Goal: Information Seeking & Learning: Learn about a topic

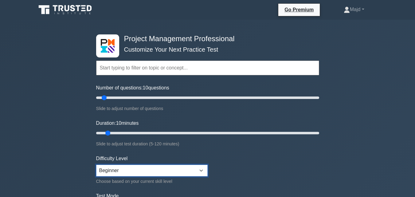
click at [131, 167] on select "Beginner Intermediate Expert" at bounding box center [151, 171] width 111 height 12
select select "intermediate"
click at [96, 165] on select "Beginner Intermediate Expert" at bounding box center [151, 171] width 111 height 12
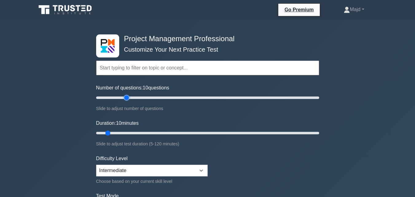
click at [127, 94] on input "Number of questions: 10 questions" at bounding box center [207, 97] width 223 height 7
click at [120, 94] on input "Number of questions: 25 questions" at bounding box center [207, 97] width 223 height 7
type input "20"
click at [118, 95] on input "Number of questions: 25 questions" at bounding box center [207, 97] width 223 height 7
click at [122, 129] on input "Duration: 10 minutes" at bounding box center [207, 132] width 223 height 7
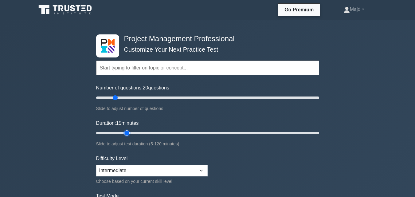
click at [125, 131] on input "Duration: 15 minutes" at bounding box center [207, 132] width 223 height 7
click at [130, 130] on input "Duration: 20 minutes" at bounding box center [207, 132] width 223 height 7
click at [131, 130] on input "Duration: 20 minutes" at bounding box center [207, 132] width 223 height 7
type input "25"
click at [135, 130] on input "Duration: 20 minutes" at bounding box center [207, 132] width 223 height 7
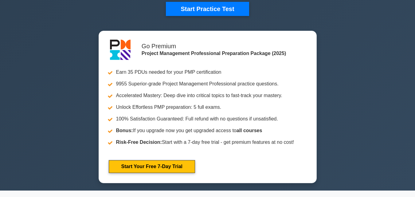
scroll to position [164, 0]
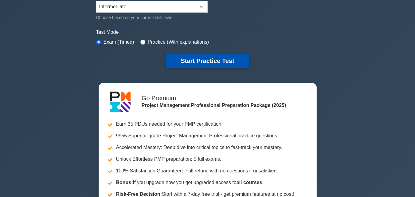
click at [204, 60] on button "Start Practice Test" at bounding box center [207, 61] width 83 height 14
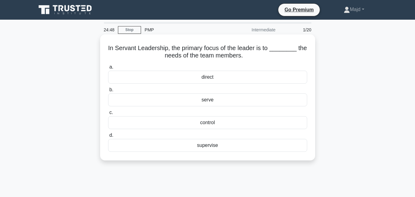
click at [214, 101] on div "serve" at bounding box center [207, 99] width 199 height 13
click at [108, 92] on input "b. serve" at bounding box center [108, 90] width 0 height 4
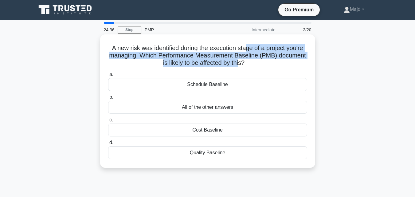
drag, startPoint x: 246, startPoint y: 48, endPoint x: 241, endPoint y: 63, distance: 15.7
click at [241, 63] on h5 "A new risk was identified during the execution stage of a project you're managi…" at bounding box center [207, 55] width 200 height 23
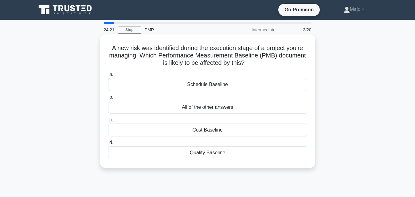
click at [221, 108] on div "All of the other answers" at bounding box center [207, 107] width 199 height 13
click at [108, 99] on input "b. All of the other answers" at bounding box center [108, 97] width 0 height 4
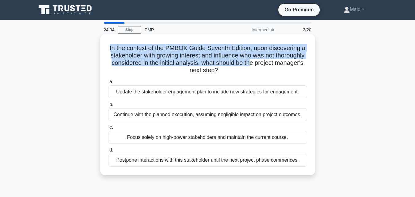
drag, startPoint x: 106, startPoint y: 47, endPoint x: 282, endPoint y: 66, distance: 177.5
click at [282, 66] on div "In the context of the PMBOK Guide Seventh Edition, upon discovering a stakehold…" at bounding box center [208, 105] width 210 height 136
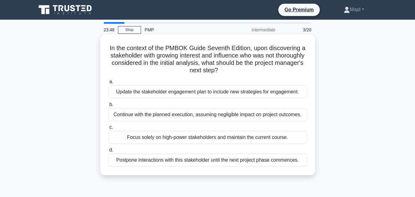
click at [145, 93] on div "Update the stakeholder engagement plan to include new strategies for engagement." at bounding box center [207, 91] width 199 height 13
click at [108, 84] on input "a. Update the stakeholder engagement plan to include new strategies for engagem…" at bounding box center [108, 82] width 0 height 4
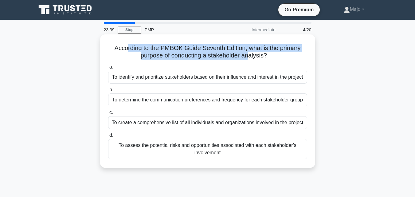
drag, startPoint x: 125, startPoint y: 46, endPoint x: 251, endPoint y: 59, distance: 126.8
click at [251, 59] on h5 "According to the PMBOK Guide Seventh Edition, what is the primary purpose of co…" at bounding box center [207, 51] width 200 height 15
drag, startPoint x: 113, startPoint y: 45, endPoint x: 290, endPoint y: 157, distance: 210.0
click at [293, 158] on div "According to the PMBOK Guide Seventh Edition, what is the primary purpose of co…" at bounding box center [208, 101] width 210 height 128
click at [189, 78] on div "To identify and prioritize stakeholders based on their influence and interest i…" at bounding box center [207, 77] width 199 height 13
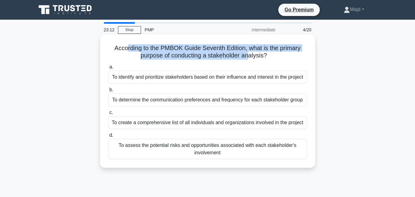
click at [108, 69] on input "a. To identify and prioritize stakeholders based on their influence and interes…" at bounding box center [108, 67] width 0 height 4
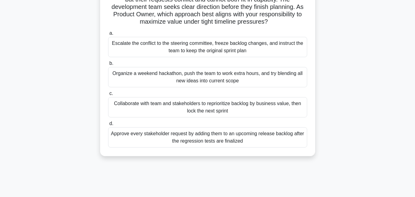
scroll to position [82, 0]
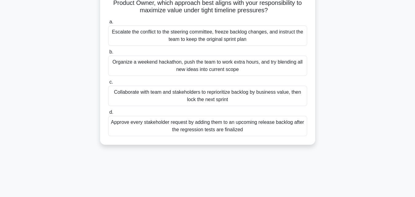
click at [164, 95] on div "Collaborate with team and stakeholders to reprioritize backlog by business valu…" at bounding box center [207, 96] width 199 height 20
click at [108, 84] on input "c. Collaborate with team and stakeholders to reprioritize backlog by business v…" at bounding box center [108, 82] width 0 height 4
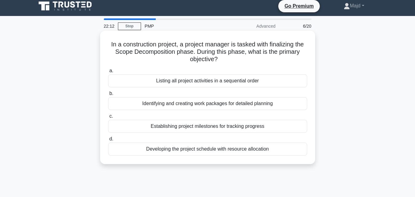
scroll to position [0, 0]
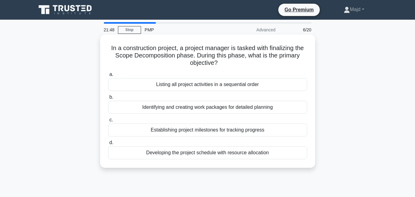
drag, startPoint x: 212, startPoint y: 49, endPoint x: 240, endPoint y: 63, distance: 30.9
click at [240, 63] on h5 "In a construction project, a project manager is tasked with finalizing the Scop…" at bounding box center [207, 55] width 200 height 23
click at [190, 108] on div "Identifying and creating work packages for detailed planning" at bounding box center [207, 107] width 199 height 13
click at [108, 99] on input "b. Identifying and creating work packages for detailed planning" at bounding box center [108, 97] width 0 height 4
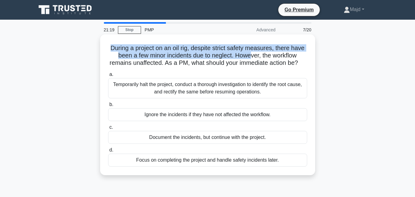
drag, startPoint x: 108, startPoint y: 45, endPoint x: 250, endPoint y: 59, distance: 143.1
click at [250, 59] on h5 "During a project on an oil rig, despite strict safety measures, there have been…" at bounding box center [207, 55] width 200 height 23
click at [221, 57] on h5 "During a project on an oil rig, despite strict safety measures, there have been…" at bounding box center [207, 55] width 200 height 23
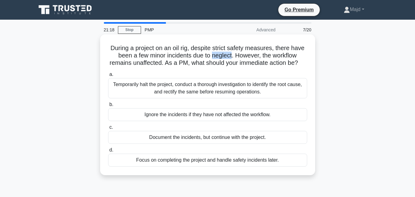
click at [221, 57] on h5 "During a project on an oil rig, despite strict safety measures, there have been…" at bounding box center [207, 55] width 200 height 23
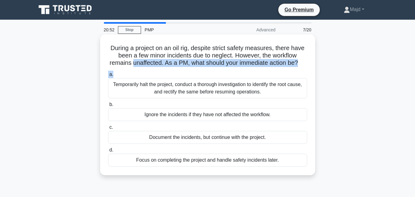
drag, startPoint x: 136, startPoint y: 63, endPoint x: 205, endPoint y: 78, distance: 70.4
click at [205, 78] on div "During a project on an oil rig, despite strict safety measures, there have been…" at bounding box center [208, 105] width 210 height 136
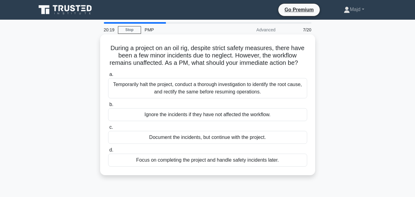
click at [166, 98] on div "Temporarily halt the project, conduct a thorough investigation to identify the …" at bounding box center [207, 88] width 199 height 20
click at [108, 76] on input "a. Temporarily halt the project, conduct a thorough investigation to identify t…" at bounding box center [108, 74] width 0 height 4
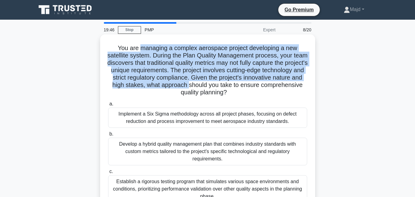
drag, startPoint x: 138, startPoint y: 48, endPoint x: 251, endPoint y: 87, distance: 119.7
click at [251, 87] on h5 "You are managing a complex aerospace project developing a new satellite system.…" at bounding box center [207, 70] width 200 height 52
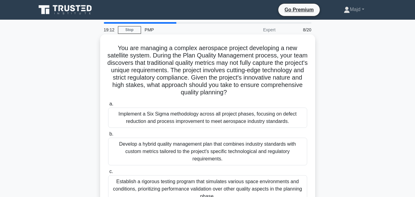
click at [231, 184] on div "Establish a rigorous testing program that simulates various space environments …" at bounding box center [207, 189] width 199 height 28
click at [108, 173] on input "c. Establish a rigorous testing program that simulates various space environmen…" at bounding box center [108, 171] width 0 height 4
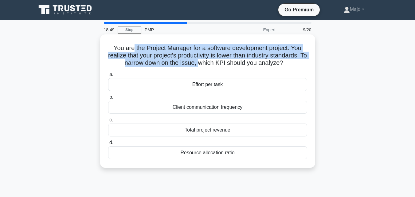
drag, startPoint x: 131, startPoint y: 47, endPoint x: 202, endPoint y: 64, distance: 73.1
click at [202, 64] on h5 "You are the Project Manager for a software development project. You realize tha…" at bounding box center [207, 55] width 200 height 23
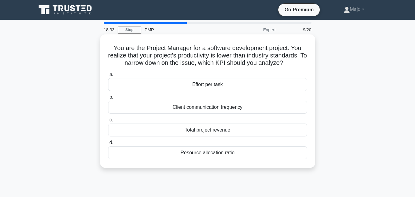
click at [109, 44] on div "You are the Project Manager for a software development project. You realize tha…" at bounding box center [208, 101] width 210 height 128
drag, startPoint x: 109, startPoint y: 43, endPoint x: 258, endPoint y: 152, distance: 183.8
click at [258, 152] on div "You are the Project Manager for a software development project. You realize tha…" at bounding box center [208, 101] width 210 height 128
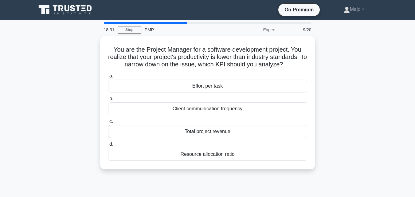
copy div "You are the Project Manager for a software development project. You realize tha…"
click at [347, 100] on div "You are the Project Manager for a software development project. You realize tha…" at bounding box center [208, 106] width 350 height 141
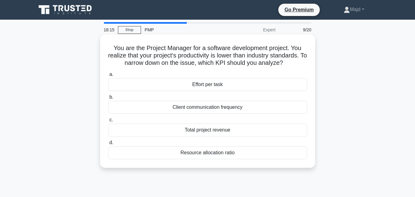
click at [227, 83] on div "Effort per task" at bounding box center [207, 84] width 199 height 13
click at [108, 76] on input "a. Effort per task" at bounding box center [108, 74] width 0 height 4
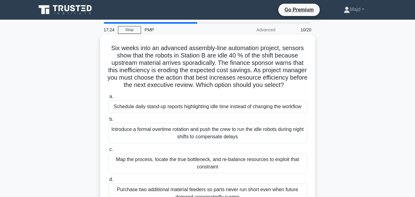
drag, startPoint x: 112, startPoint y: 65, endPoint x: 270, endPoint y: 90, distance: 159.3
click at [270, 89] on h5 "Six weeks into an advanced assembly-line automation project, sensors show that …" at bounding box center [207, 66] width 200 height 45
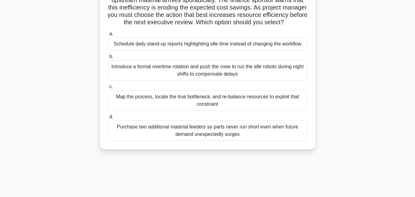
scroll to position [53, 0]
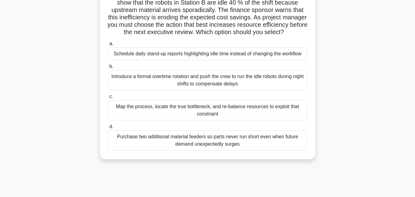
click at [210, 120] on div "Map the process, locate the true bottleneck, and re-balance resources to exploi…" at bounding box center [207, 110] width 199 height 20
click at [108, 99] on input "c. Map the process, locate the true bottleneck, and re-balance resources to exp…" at bounding box center [108, 97] width 0 height 4
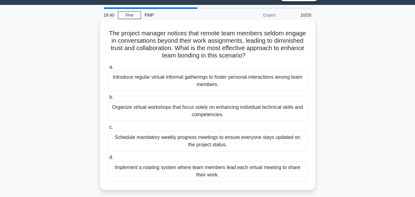
scroll to position [0, 0]
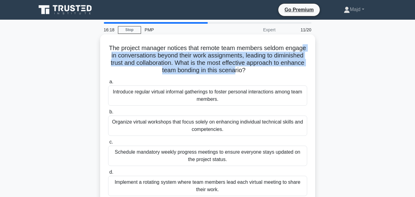
drag, startPoint x: 130, startPoint y: 55, endPoint x: 250, endPoint y: 71, distance: 120.9
click at [250, 71] on h5 "The project manager notices that remote team members seldom engage in conversat…" at bounding box center [207, 59] width 200 height 30
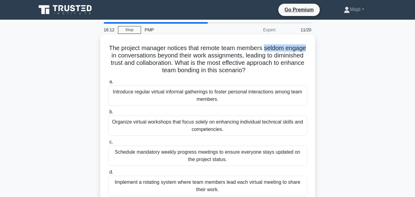
drag, startPoint x: 278, startPoint y: 47, endPoint x: 135, endPoint y: 58, distance: 143.5
click at [135, 58] on h5 "The project manager notices that remote team members seldom engage in conversat…" at bounding box center [207, 59] width 200 height 30
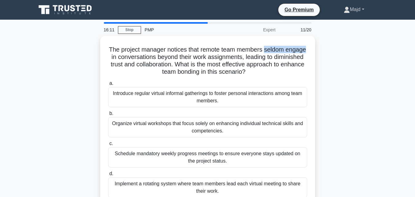
copy h5 "seldom engage"
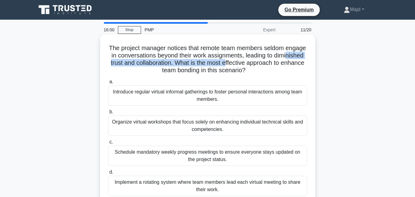
drag, startPoint x: 130, startPoint y: 64, endPoint x: 258, endPoint y: 65, distance: 127.7
click at [258, 65] on h5 "The project manager notices that remote team members seldom engage in conversat…" at bounding box center [207, 59] width 200 height 30
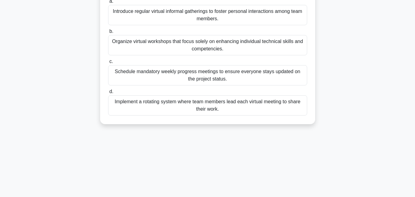
click at [212, 134] on div "15:43 Stop PMP Expert 11/20 The project manager notices that remote team member…" at bounding box center [208, 93] width 350 height 307
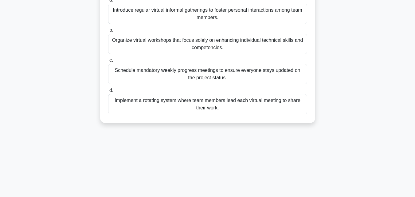
scroll to position [90, 0]
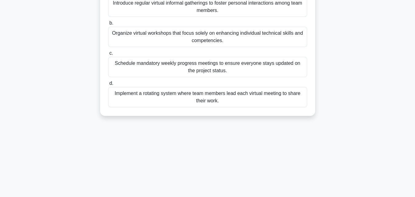
drag, startPoint x: 116, startPoint y: 44, endPoint x: 260, endPoint y: 137, distance: 171.6
click at [260, 137] on div "15:27 Stop PMP Expert 11/20 The project manager notices that remote team member…" at bounding box center [208, 85] width 350 height 307
copy div "The project manager notices that remote team members seldom engage in conversat…"
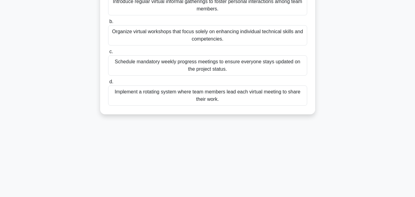
click at [209, 96] on div "Implement a rotating system where team members lead each virtual meeting to sha…" at bounding box center [207, 95] width 199 height 20
click at [108, 84] on input "d. Implement a rotating system where team members lead each virtual meeting to …" at bounding box center [108, 82] width 0 height 4
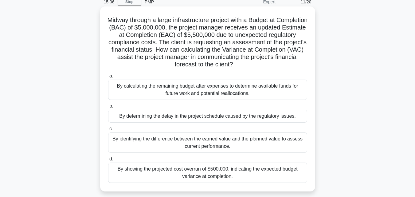
scroll to position [0, 0]
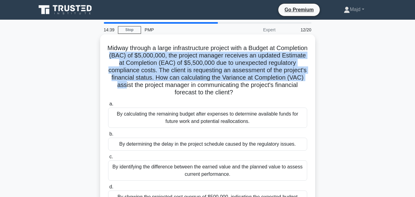
drag, startPoint x: 150, startPoint y: 56, endPoint x: 216, endPoint y: 88, distance: 73.3
click at [216, 88] on h5 "Midway through a large infrastructure project with a Budget at Completion (BAC)…" at bounding box center [207, 70] width 200 height 52
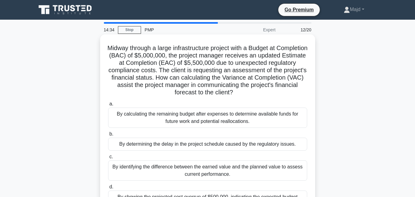
click at [245, 93] on h5 "Midway through a large infrastructure project with a Budget at Completion (BAC)…" at bounding box center [207, 70] width 200 height 52
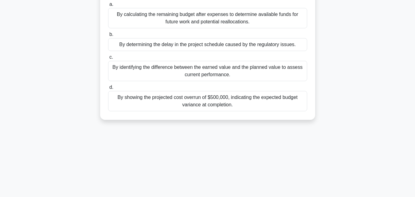
scroll to position [111, 0]
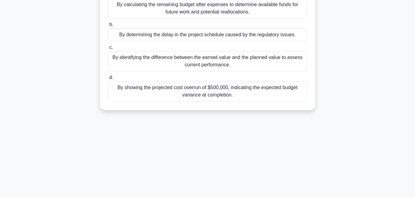
drag, startPoint x: 118, startPoint y: 42, endPoint x: 274, endPoint y: 133, distance: 180.2
click at [274, 133] on div "13:57 Stop PMP Expert 12/20 Midway through a large infrastructure project with …" at bounding box center [208, 64] width 350 height 307
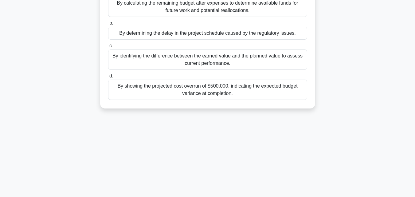
copy div "Midway through a large infrastructure project with a Budget at Completion (BAC)…"
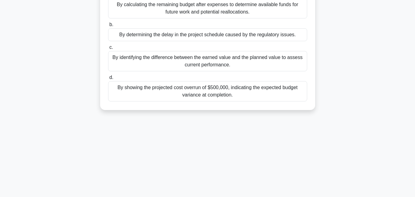
click at [269, 133] on div "12:31 Stop PMP Expert 12/20 Midway through a large infrastructure project with …" at bounding box center [208, 64] width 350 height 307
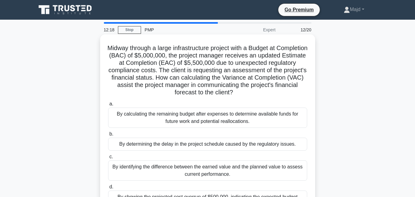
click at [256, 97] on div "Midway through a large infrastructure project with a Budget at Completion (BAC)…" at bounding box center [208, 127] width 210 height 180
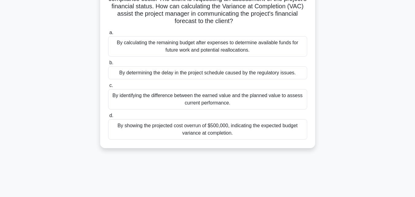
scroll to position [82, 0]
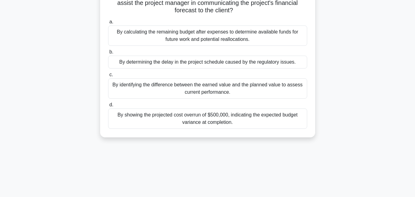
click at [223, 122] on div "By showing the projected cost overrun of $500,000, indicating the expected budg…" at bounding box center [207, 118] width 199 height 20
click at [108, 107] on input "d. By showing the projected cost overrun of $500,000, indicating the expected b…" at bounding box center [108, 105] width 0 height 4
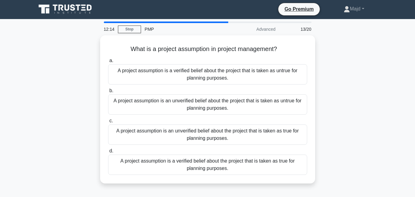
scroll to position [0, 0]
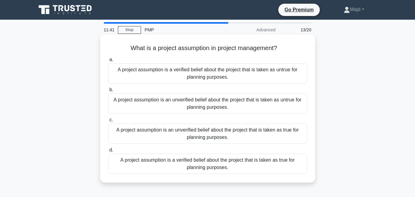
drag, startPoint x: 169, startPoint y: 73, endPoint x: 268, endPoint y: 173, distance: 140.4
click at [267, 173] on div "What is a project assumption in project management? .spinner_0XTQ{transform-ori…" at bounding box center [208, 108] width 210 height 143
copy div "What is a project assumption in project management? .spinner_0XTQ{transform-ori…"
click at [214, 133] on div "A project assumption is an unverified belief about the project that is taken as…" at bounding box center [207, 133] width 199 height 20
click at [108, 122] on input "c. A project assumption is an unverified belief about the project that is taken…" at bounding box center [108, 120] width 0 height 4
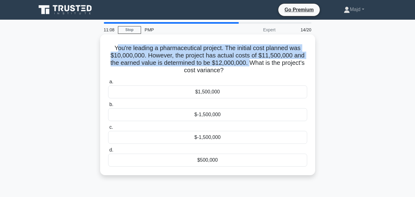
drag, startPoint x: 116, startPoint y: 48, endPoint x: 251, endPoint y: 63, distance: 135.3
click at [251, 63] on h5 "You're leading a pharmaceutical project. The initial cost planned was $10,000,0…" at bounding box center [207, 59] width 200 height 30
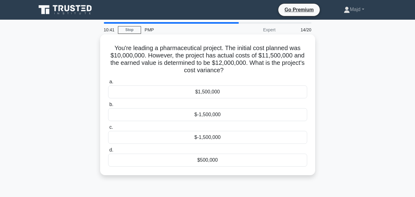
click at [193, 160] on div "$500,000" at bounding box center [207, 159] width 199 height 13
click at [108, 152] on input "d. $500,000" at bounding box center [108, 150] width 0 height 4
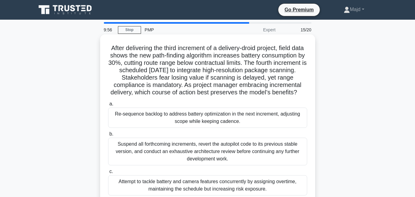
drag, startPoint x: 131, startPoint y: 47, endPoint x: 227, endPoint y: 98, distance: 107.9
click at [227, 96] on h5 "After delivering the third increment of a delivery-droid project, field data sh…" at bounding box center [207, 70] width 200 height 52
click at [259, 60] on h5 "After delivering the third increment of a delivery-droid project, field data sh…" at bounding box center [207, 70] width 200 height 52
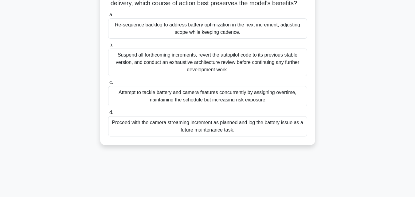
scroll to position [135, 0]
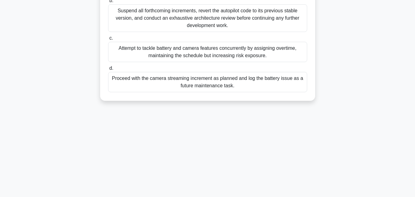
click at [193, 118] on div "9:09 Stop PMP Expert 15/20 After delivering the third increment of a delivery-d…" at bounding box center [208, 40] width 350 height 307
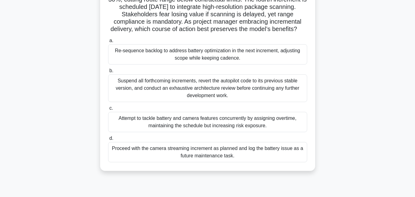
scroll to position [53, 0]
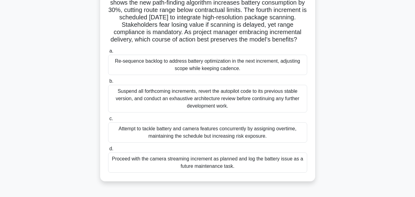
click at [242, 67] on div "Re-sequence backlog to address battery optimization in the next increment, adju…" at bounding box center [207, 65] width 199 height 20
click at [108, 53] on input "a. Re-sequence backlog to address battery optimization in the next increment, a…" at bounding box center [108, 51] width 0 height 4
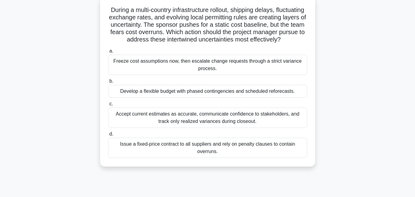
scroll to position [0, 0]
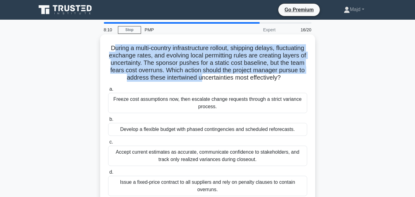
drag, startPoint x: 126, startPoint y: 47, endPoint x: 266, endPoint y: 79, distance: 143.0
click at [266, 79] on h5 "During a multi-country infrastructure rollout, shipping delays, fluctuating exc…" at bounding box center [207, 62] width 200 height 37
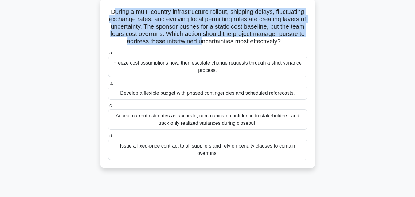
scroll to position [82, 0]
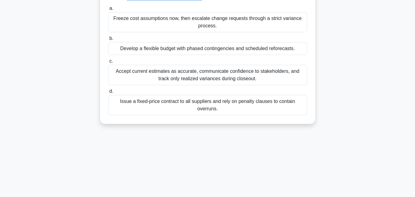
drag, startPoint x: 120, startPoint y: 46, endPoint x: 244, endPoint y: 163, distance: 170.9
click at [244, 164] on div "6:51 Stop PMP Expert 16/20 During a multi-country infrastructure rollout, shipp…" at bounding box center [208, 93] width 350 height 307
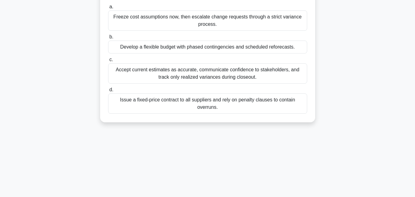
copy div "During a multi-country infrastructure rollout, shipping delays, fluctuating exc…"
click at [198, 29] on div "Freeze cost assumptions now, then escalate change requests through a strict var…" at bounding box center [207, 20] width 199 height 20
click at [108, 9] on input "a. Freeze cost assumptions now, then escalate change requests through a strict …" at bounding box center [108, 7] width 0 height 4
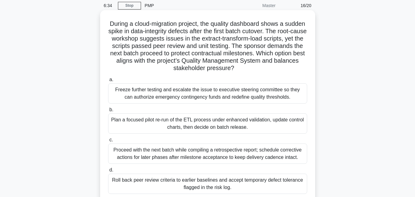
scroll to position [0, 0]
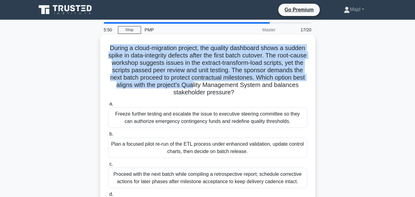
drag, startPoint x: 118, startPoint y: 47, endPoint x: 248, endPoint y: 88, distance: 136.3
click at [248, 88] on h5 "During a cloud-migration project, the quality dashboard shows a sudden spike in…" at bounding box center [207, 70] width 200 height 52
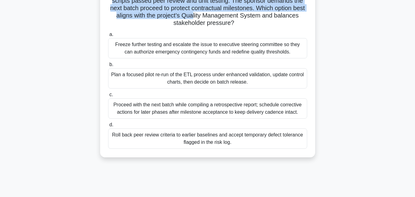
scroll to position [82, 0]
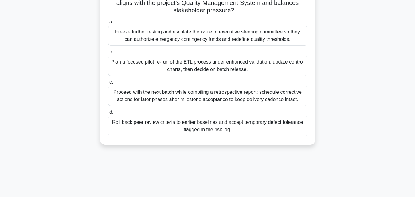
click at [179, 97] on div "Proceed with the next batch while compiling a retrospective report; schedule co…" at bounding box center [207, 96] width 199 height 20
click at [108, 84] on input "c. Proceed with the next batch while compiling a retrospective report; schedule…" at bounding box center [108, 82] width 0 height 4
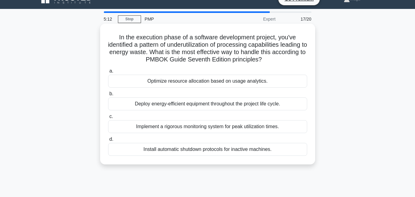
scroll to position [0, 0]
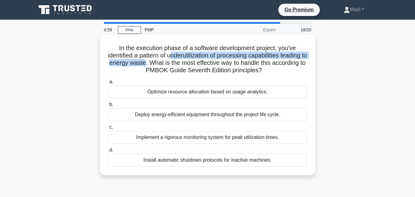
drag, startPoint x: 183, startPoint y: 56, endPoint x: 177, endPoint y: 66, distance: 12.1
click at [177, 66] on h5 "In the execution phase of a software development project, you've identified a p…" at bounding box center [207, 59] width 200 height 30
click at [195, 56] on h5 "In the execution phase of a software development project, you've identified a p…" at bounding box center [207, 59] width 200 height 30
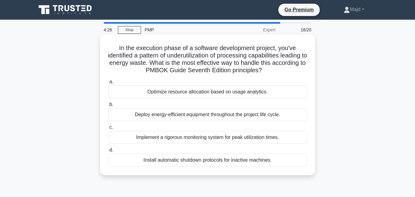
click at [193, 114] on div "Deploy energy-efficient equipment throughout the project life cycle." at bounding box center [207, 114] width 199 height 13
click at [108, 107] on input "b. Deploy energy-efficient equipment throughout the project life cycle." at bounding box center [108, 105] width 0 height 4
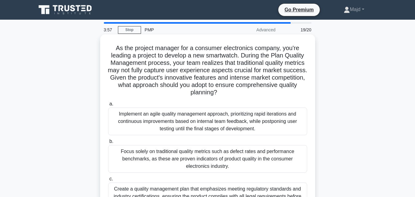
drag, startPoint x: 128, startPoint y: 48, endPoint x: 268, endPoint y: 90, distance: 146.6
click at [268, 90] on h5 "As the project manager for a consumer electronics company, you're leading a pro…" at bounding box center [207, 70] width 200 height 52
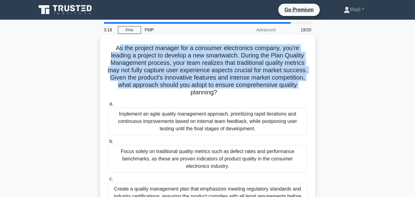
drag, startPoint x: 117, startPoint y: 47, endPoint x: 219, endPoint y: 97, distance: 114.4
click at [220, 97] on div "As the project manager for a consumer electronics company, you're leading a pro…" at bounding box center [208, 145] width 210 height 217
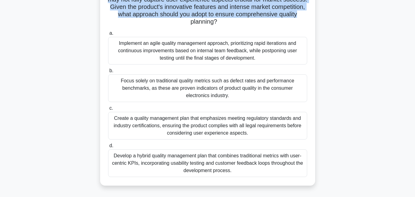
scroll to position [82, 0]
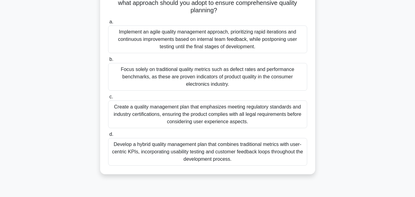
click at [231, 152] on div "Develop a hybrid quality management plan that combines traditional metrics with…" at bounding box center [207, 152] width 199 height 28
click at [108, 136] on input "d. Develop a hybrid quality management plan that combines traditional metrics w…" at bounding box center [108, 134] width 0 height 4
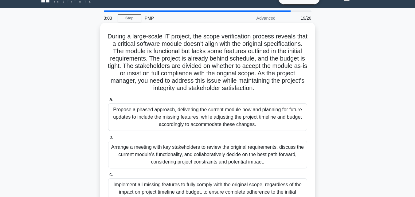
scroll to position [0, 0]
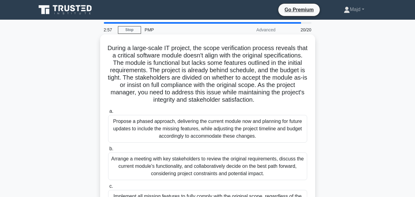
click at [112, 44] on div "During a large-scale IT project, the scope verification process reveals that a …" at bounding box center [208, 149] width 210 height 224
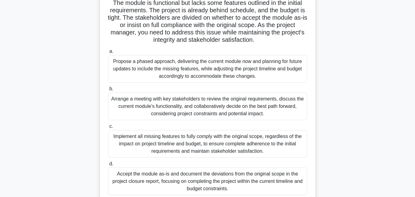
scroll to position [135, 0]
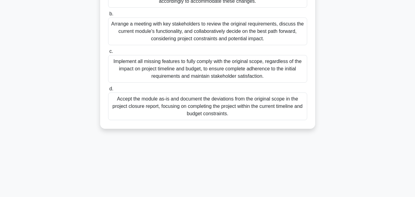
drag, startPoint x: 111, startPoint y: 44, endPoint x: 287, endPoint y: 131, distance: 196.3
click at [277, 171] on div "2:56 Stop PMP Advanced 20/20 During a large-scale IT project, the scope verific…" at bounding box center [208, 40] width 350 height 307
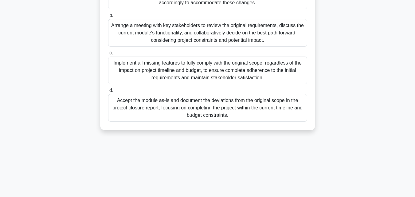
copy div "During a large-scale IT project, the scope verification process reveals that a …"
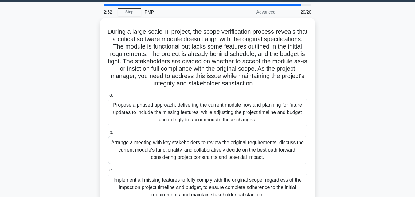
scroll to position [0, 0]
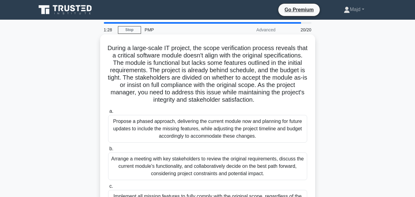
click at [212, 101] on h5 "During a large-scale IT project, the scope verification process reveals that a …" at bounding box center [207, 74] width 200 height 60
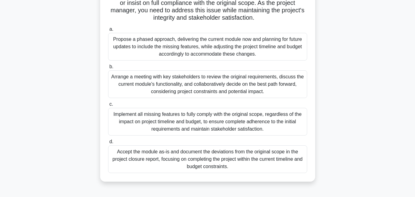
click at [250, 91] on div "Arrange a meeting with key stakeholders to review the original requirements, di…" at bounding box center [207, 84] width 199 height 28
click at [108, 69] on input "b. Arrange a meeting with key stakeholders to review the original requirements,…" at bounding box center [108, 67] width 0 height 4
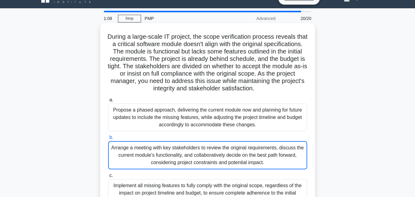
scroll to position [0, 0]
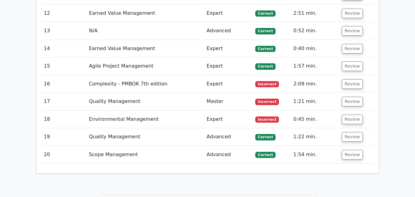
scroll to position [1146, 0]
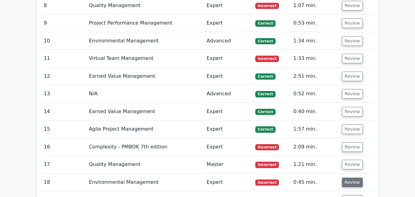
click at [351, 177] on button "Review" at bounding box center [352, 182] width 21 height 10
click at [362, 173] on td "Review" at bounding box center [356, 181] width 34 height 17
click at [363, 173] on td "Review" at bounding box center [356, 181] width 34 height 17
click at [349, 177] on button "Review" at bounding box center [352, 182] width 21 height 10
click at [348, 160] on button "Review" at bounding box center [352, 165] width 21 height 10
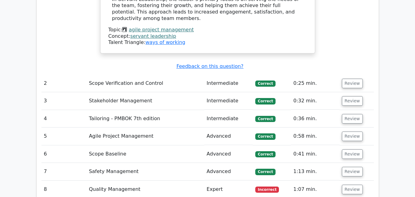
scroll to position [982, 0]
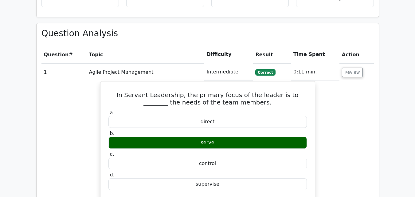
scroll to position [491, 0]
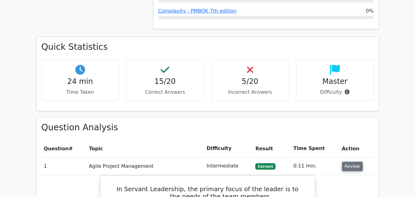
click at [353, 161] on button "Review" at bounding box center [352, 166] width 21 height 10
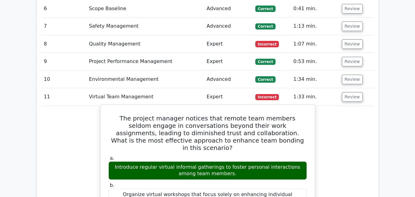
scroll to position [655, 0]
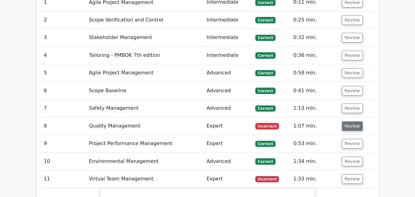
click at [349, 121] on button "Review" at bounding box center [352, 126] width 21 height 10
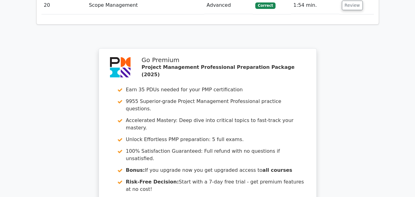
scroll to position [1996, 0]
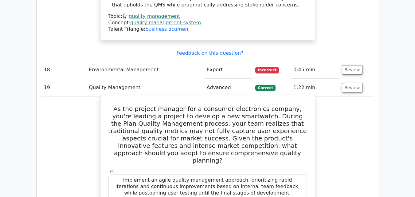
scroll to position [2160, 0]
